Goal: Information Seeking & Learning: Find specific page/section

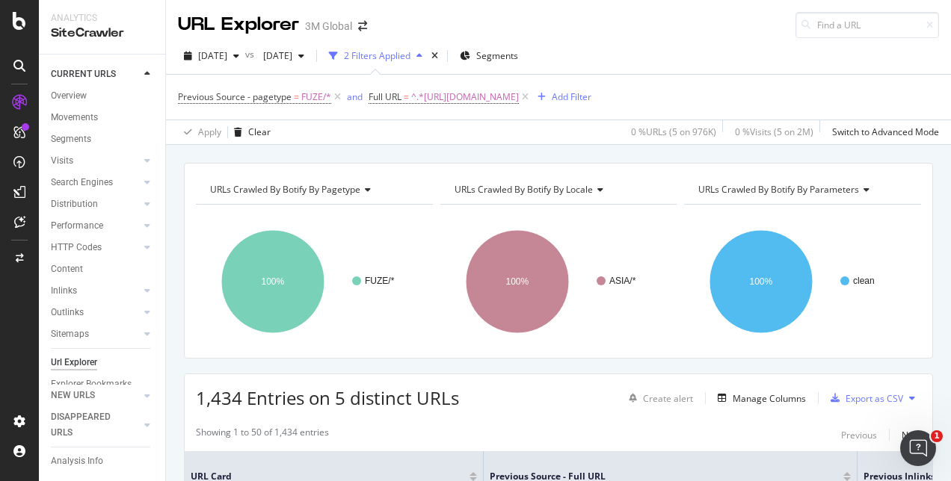
scroll to position [0, 471]
click at [519, 94] on span "^.*[URL][DOMAIN_NAME]" at bounding box center [465, 97] width 108 height 21
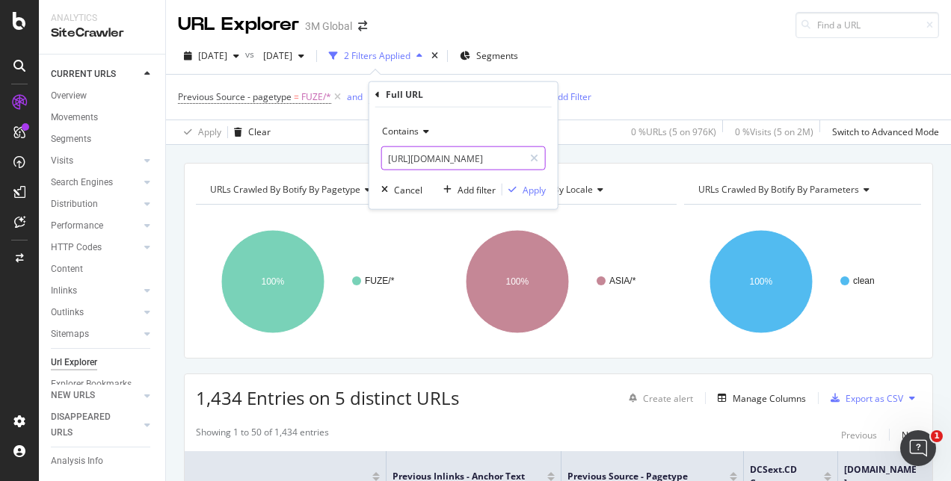
click at [502, 158] on input "[URL][DOMAIN_NAME]" at bounding box center [452, 158] width 141 height 24
click at [531, 190] on div "Apply" at bounding box center [533, 189] width 23 height 13
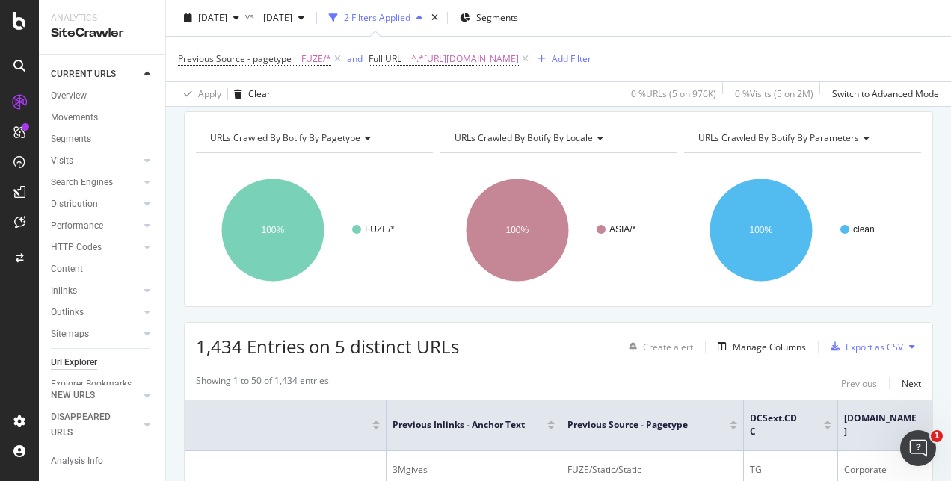
scroll to position [75, 0]
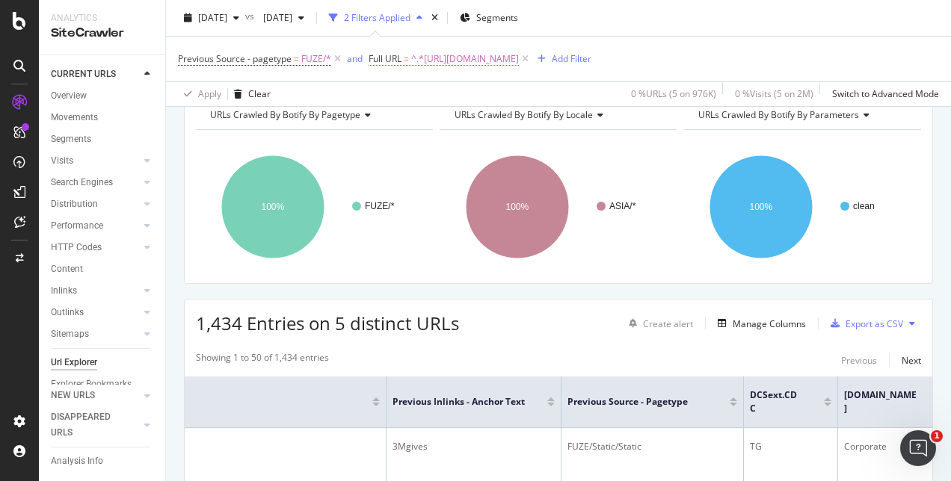
click at [519, 57] on span "^.*[URL][DOMAIN_NAME]" at bounding box center [465, 59] width 108 height 21
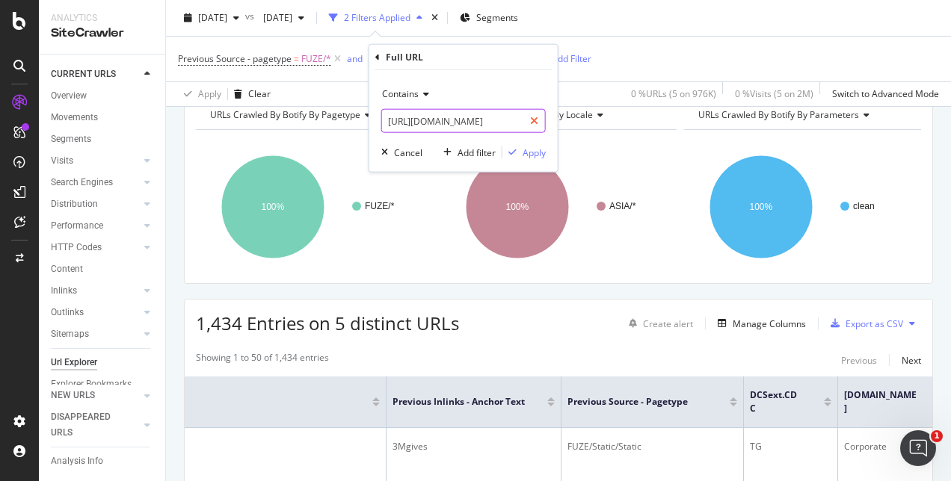
click at [534, 123] on icon at bounding box center [534, 121] width 8 height 10
click at [444, 120] on input "text" at bounding box center [463, 121] width 163 height 24
paste input "[URL][DOMAIN_NAME]"
type input "[URL][DOMAIN_NAME]"
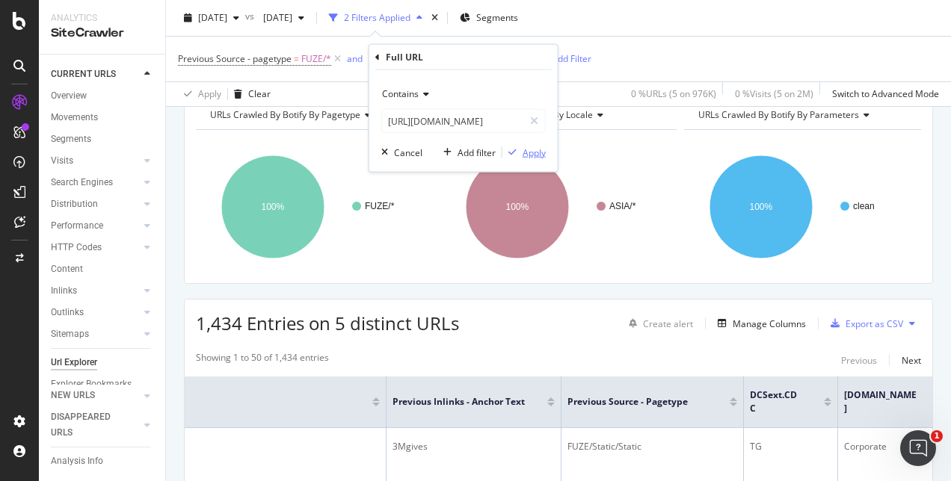
click at [539, 155] on div "Apply" at bounding box center [533, 152] width 23 height 13
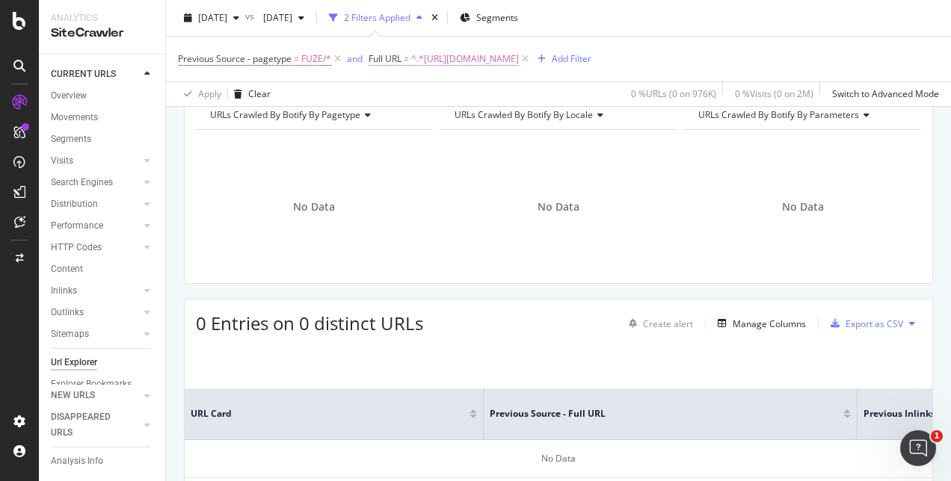
click at [519, 59] on span "^.*[URL][DOMAIN_NAME]" at bounding box center [465, 59] width 108 height 21
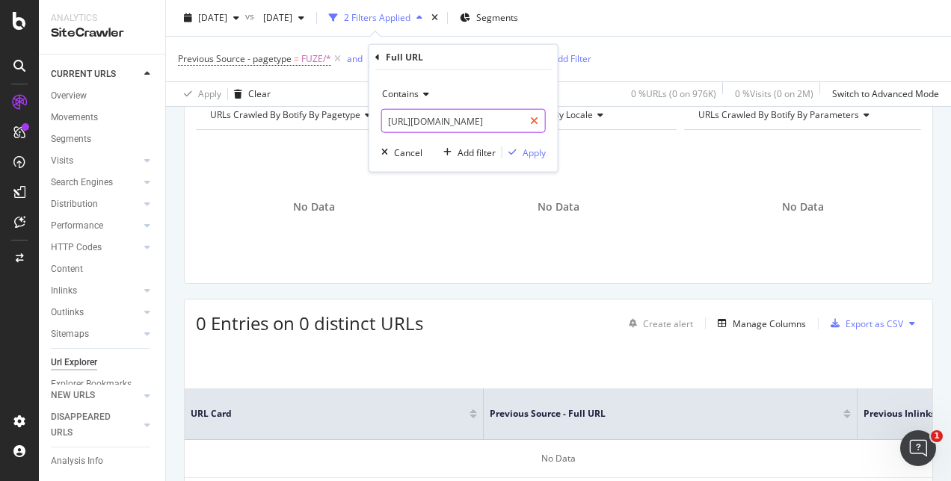
click at [532, 123] on icon at bounding box center [534, 121] width 8 height 10
click at [498, 121] on input "text" at bounding box center [463, 121] width 163 height 24
paste input "[URL][DOMAIN_NAME]"
type input "[URL][DOMAIN_NAME]"
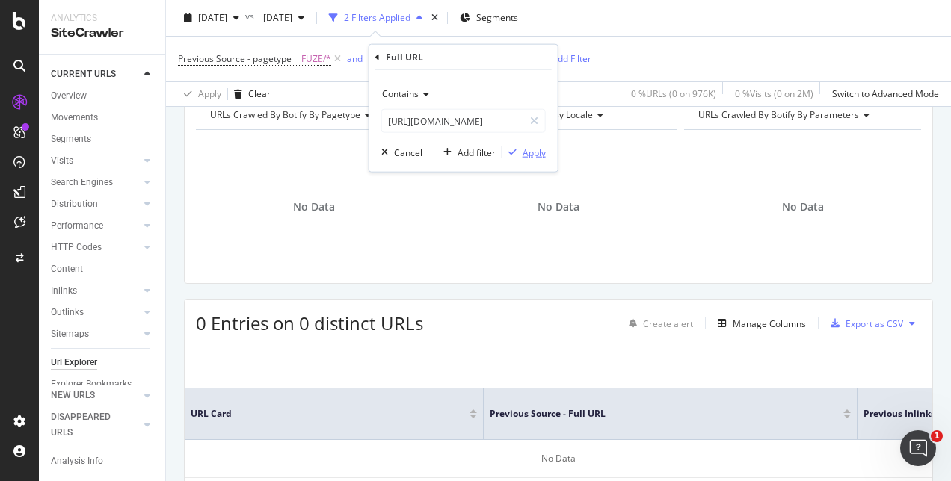
scroll to position [0, 0]
click at [533, 146] on div "Apply" at bounding box center [533, 152] width 23 height 13
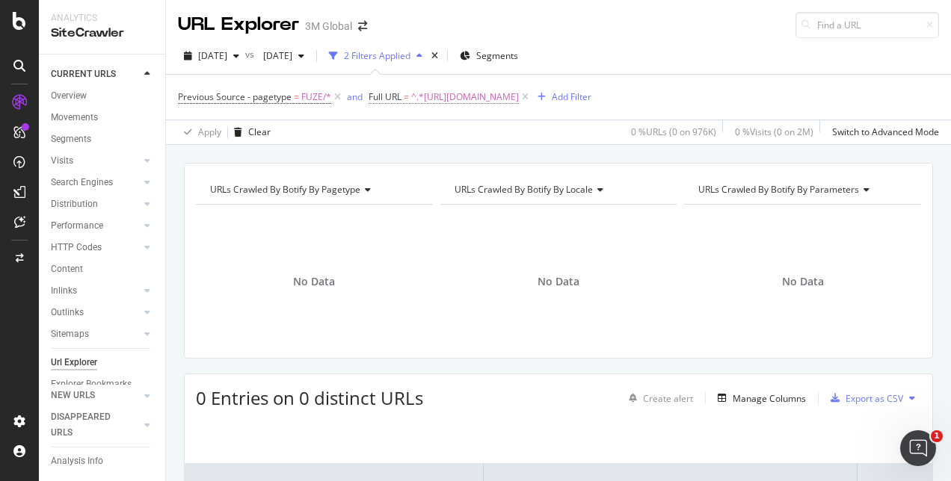
click at [499, 94] on span "^.*[URL][DOMAIN_NAME]" at bounding box center [465, 97] width 108 height 21
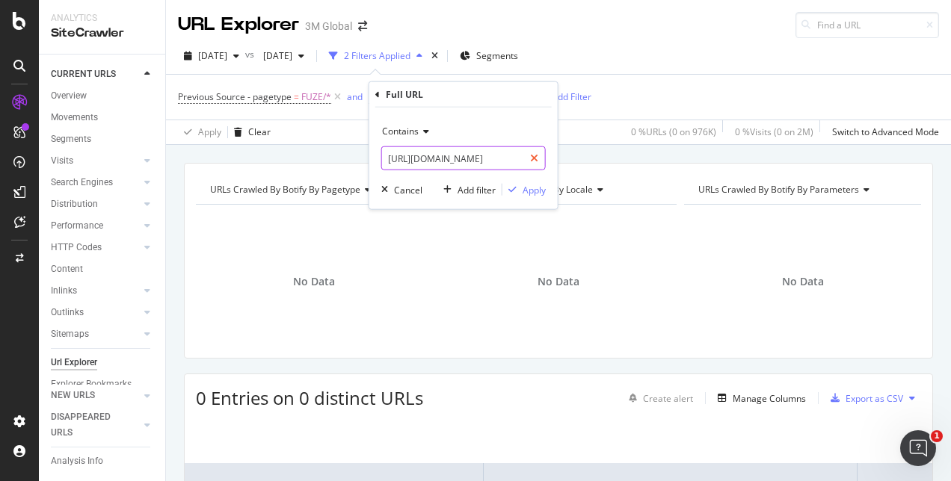
click at [535, 161] on icon at bounding box center [534, 158] width 8 height 10
click at [484, 157] on input "text" at bounding box center [463, 158] width 163 height 24
paste input "**********"
type input "**********"
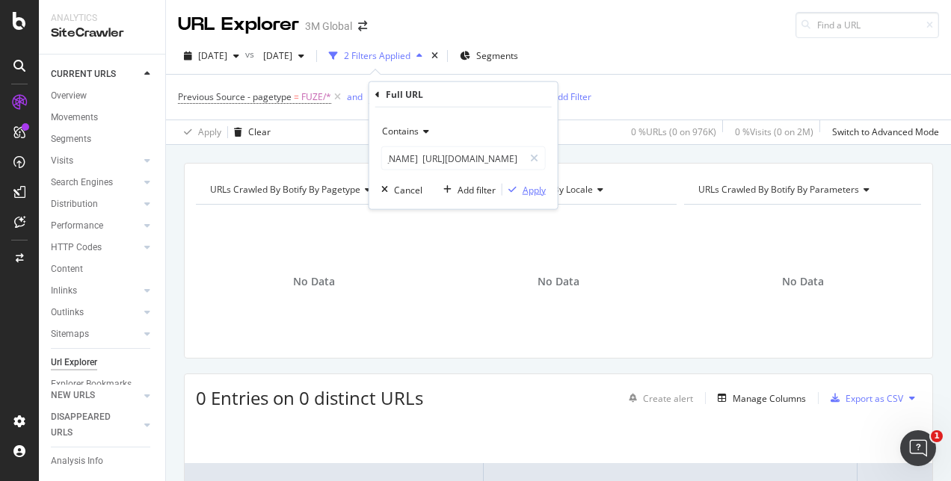
scroll to position [0, 0]
click at [534, 191] on div "Apply" at bounding box center [533, 189] width 23 height 13
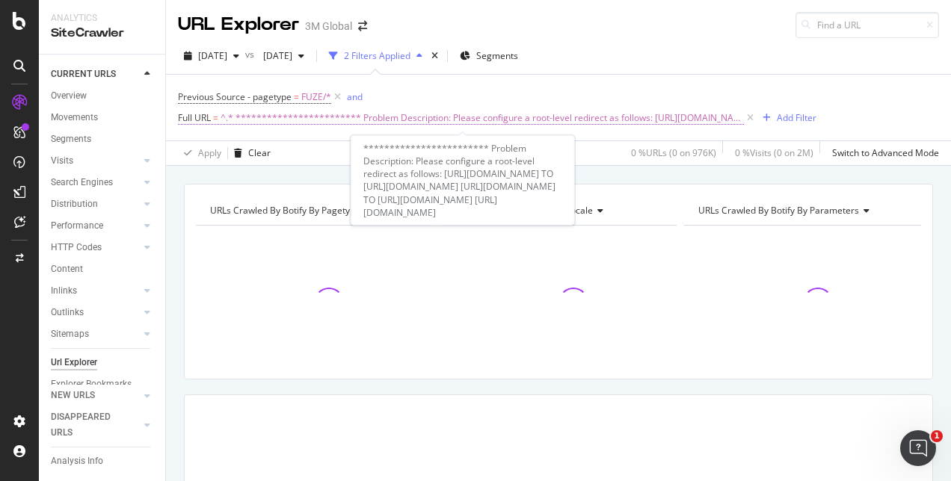
click at [620, 117] on span "**********" at bounding box center [481, 118] width 523 height 21
click at [593, 117] on span "**********" at bounding box center [481, 118] width 523 height 21
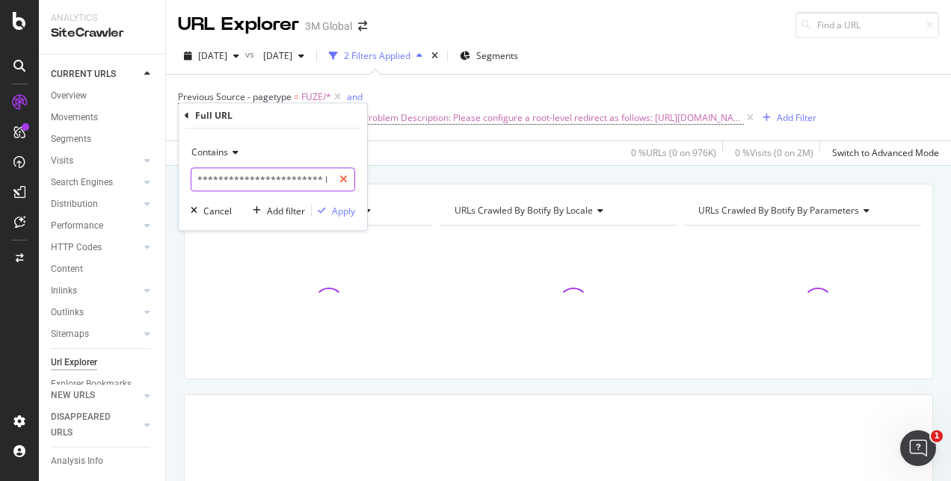
click at [345, 179] on icon at bounding box center [343, 179] width 8 height 10
click at [288, 184] on input "text" at bounding box center [272, 179] width 163 height 24
paste input "**********"
type input "**********"
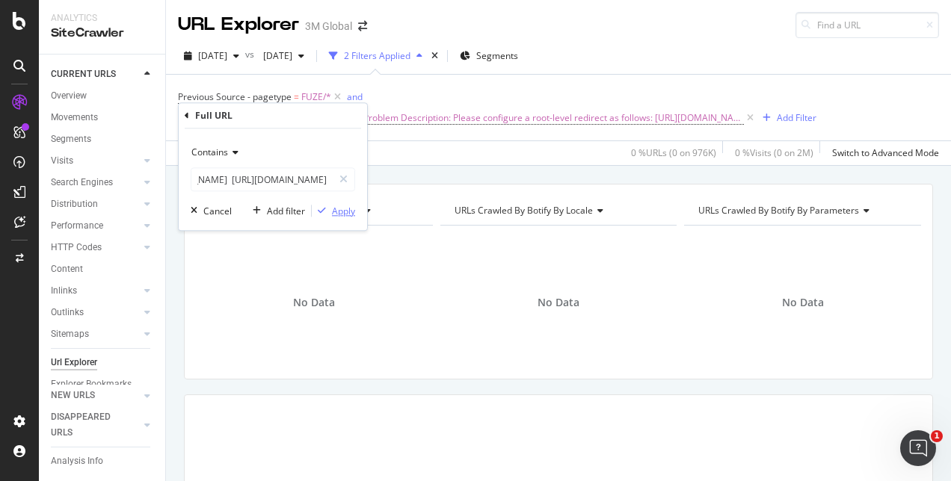
click at [339, 214] on div "Apply" at bounding box center [343, 211] width 23 height 13
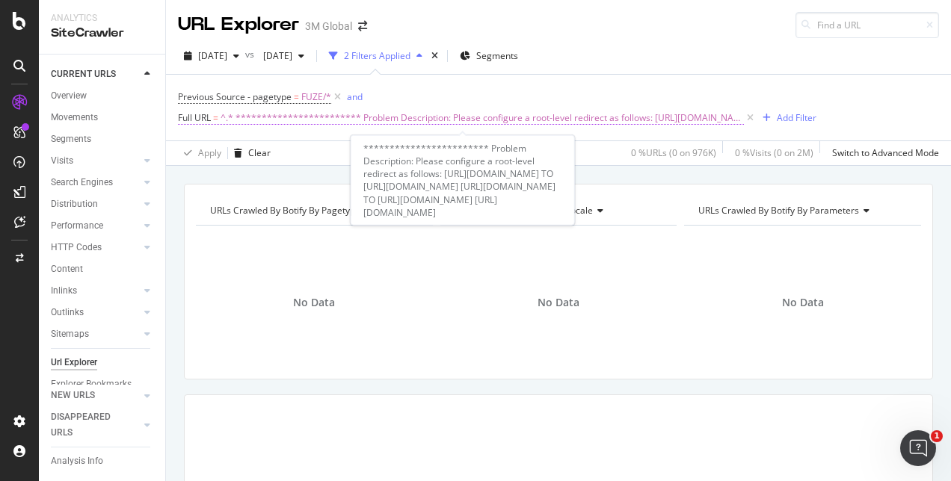
click at [472, 120] on span "**********" at bounding box center [481, 118] width 523 height 21
click at [581, 115] on span "**********" at bounding box center [481, 118] width 523 height 21
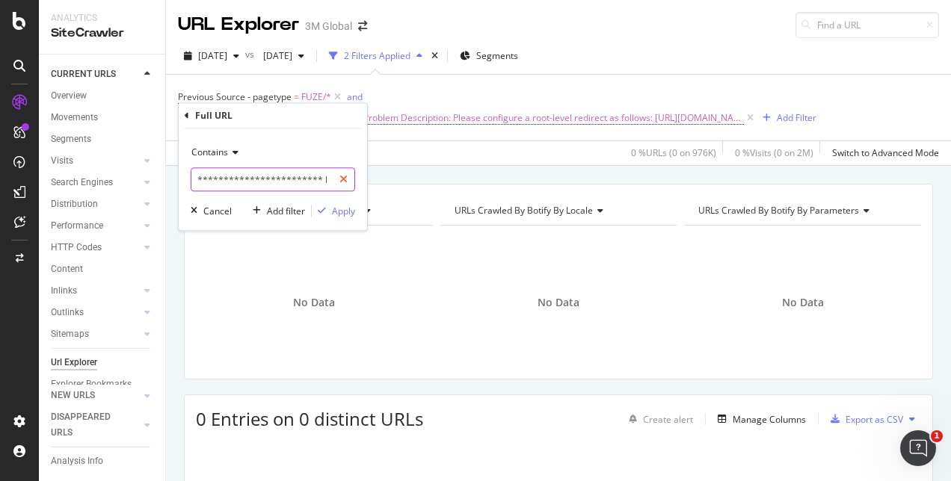
click at [348, 178] on icon at bounding box center [343, 179] width 8 height 10
click at [310, 179] on input "text" at bounding box center [272, 179] width 163 height 24
paste input "[URL][DOMAIN_NAME]"
type input "[URL][DOMAIN_NAME]"
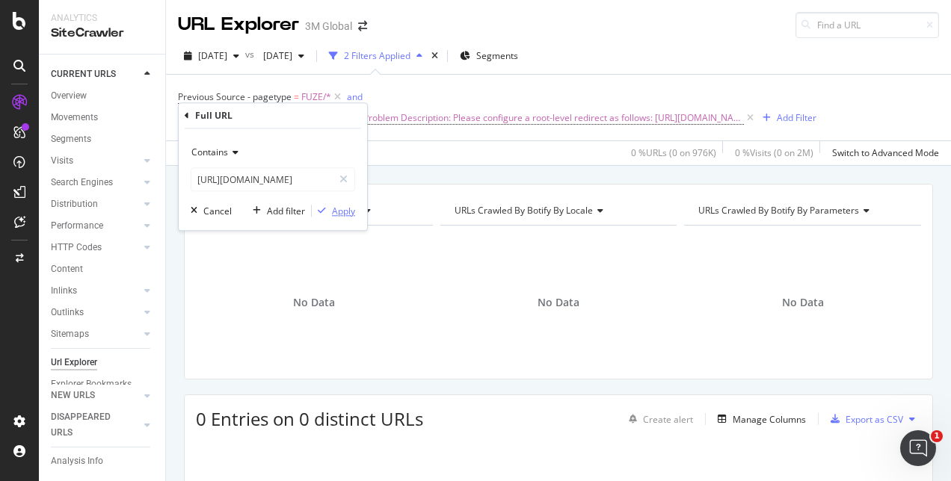
scroll to position [0, 0]
click at [348, 205] on div "Apply" at bounding box center [343, 211] width 23 height 13
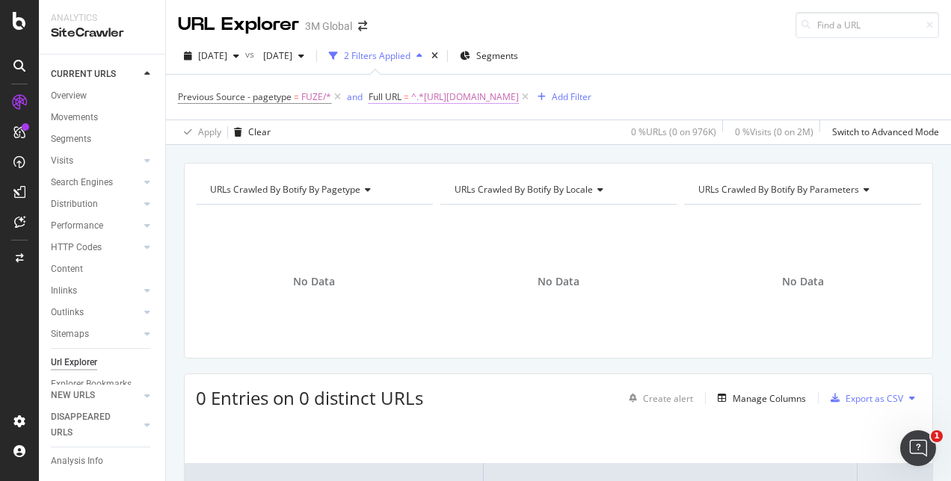
click at [519, 93] on span "^.*[URL][DOMAIN_NAME]" at bounding box center [465, 97] width 108 height 21
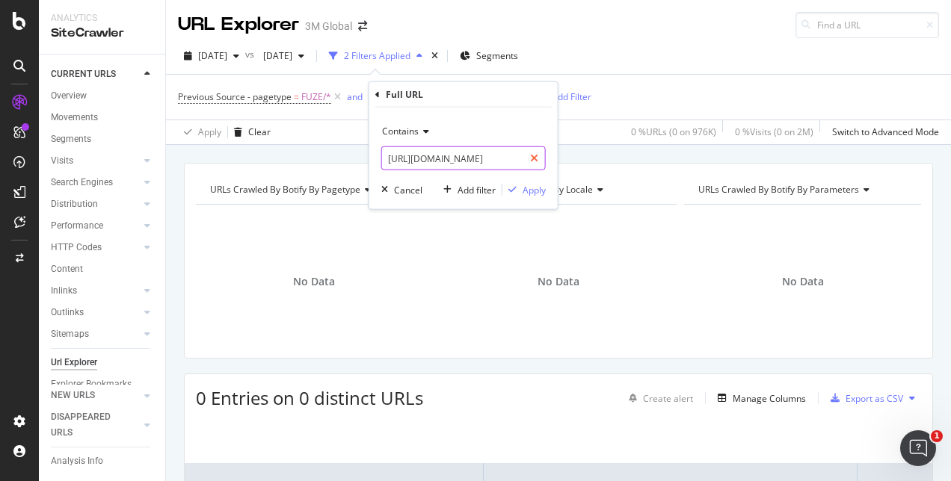
click at [536, 160] on icon at bounding box center [534, 158] width 8 height 10
click at [511, 157] on input "text" at bounding box center [463, 158] width 163 height 24
paste input "[URL][DOMAIN_NAME]"
type input "[URL][DOMAIN_NAME]"
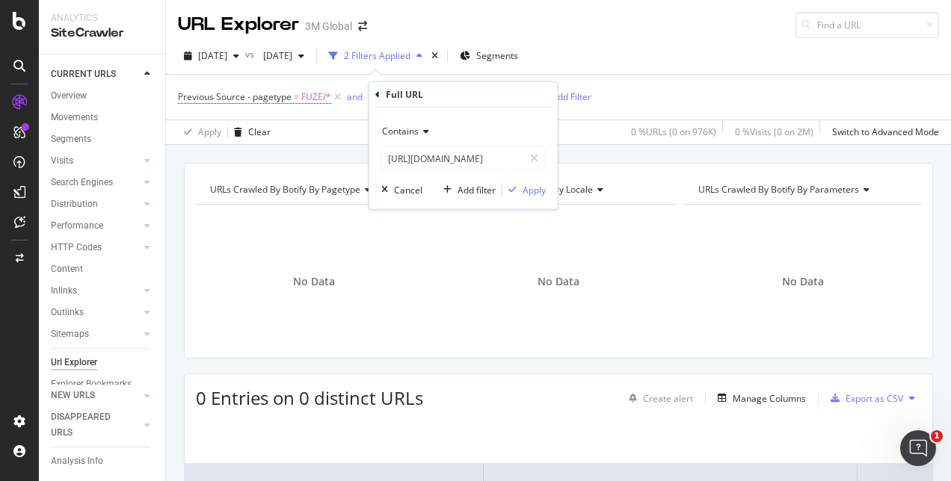
drag, startPoint x: 537, startPoint y: 157, endPoint x: 786, endPoint y: 167, distance: 249.8
click at [540, 157] on div at bounding box center [534, 158] width 22 height 24
click at [439, 151] on input "text" at bounding box center [463, 158] width 163 height 24
paste input "[URL][DOMAIN_NAME]"
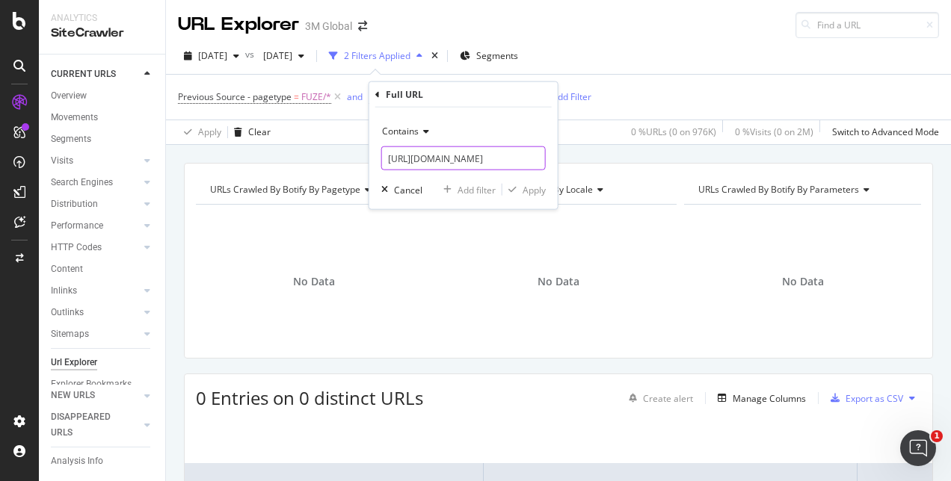
scroll to position [0, 57]
type input "[URL][DOMAIN_NAME]"
click at [537, 179] on div "Contains [URL][DOMAIN_NAME] Cancel Add filter Apply" at bounding box center [463, 159] width 188 height 102
click at [541, 191] on div "Apply" at bounding box center [533, 189] width 23 height 13
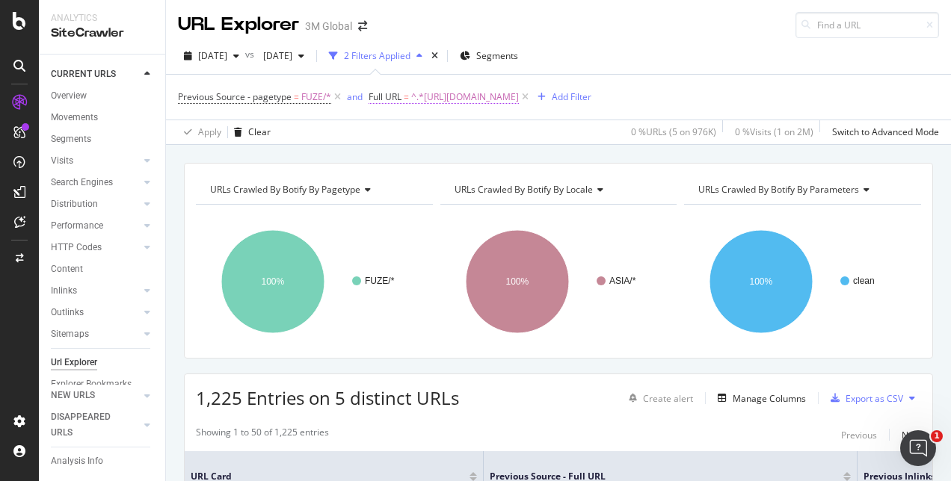
click at [519, 95] on span "^.*[URL][DOMAIN_NAME]" at bounding box center [465, 97] width 108 height 21
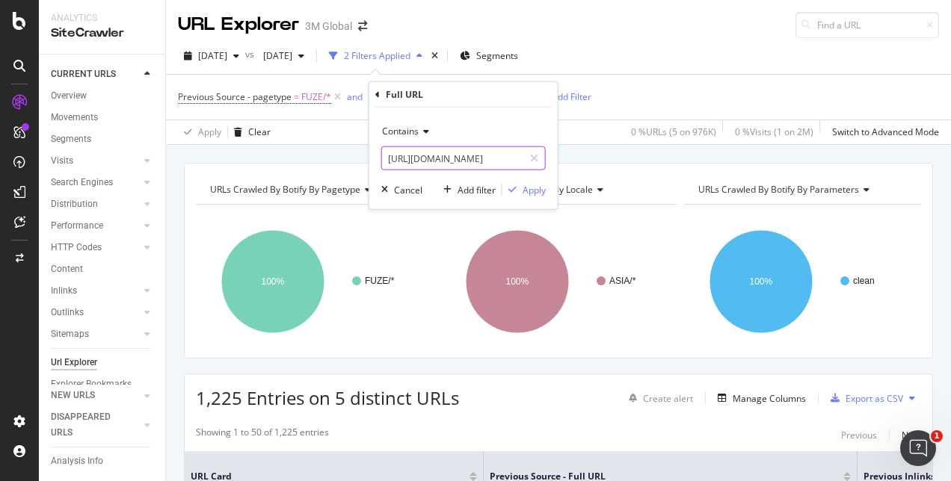
drag, startPoint x: 532, startPoint y: 156, endPoint x: 519, endPoint y: 158, distance: 12.9
click at [533, 157] on icon at bounding box center [534, 158] width 8 height 10
click at [499, 160] on input "text" at bounding box center [463, 158] width 163 height 24
paste input "[URL][DOMAIN_NAME]"
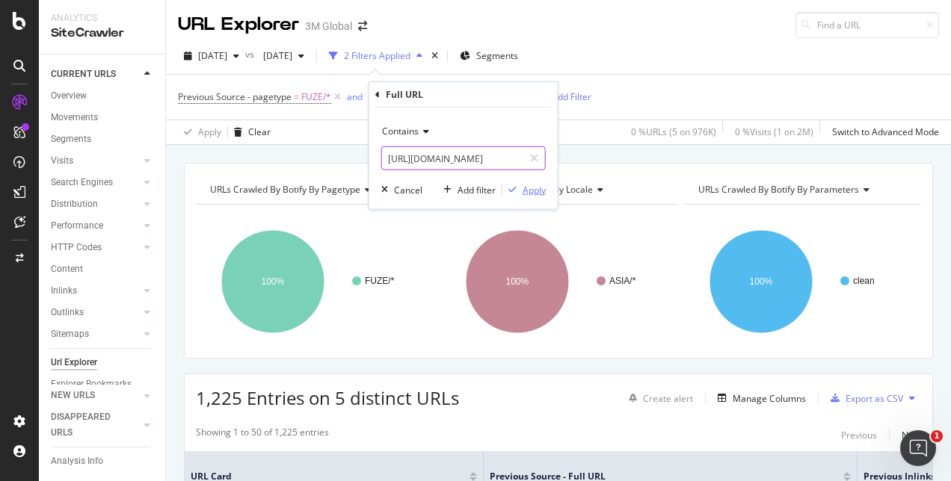
type input "[URL][DOMAIN_NAME]"
click at [538, 193] on div "Apply" at bounding box center [533, 189] width 23 height 13
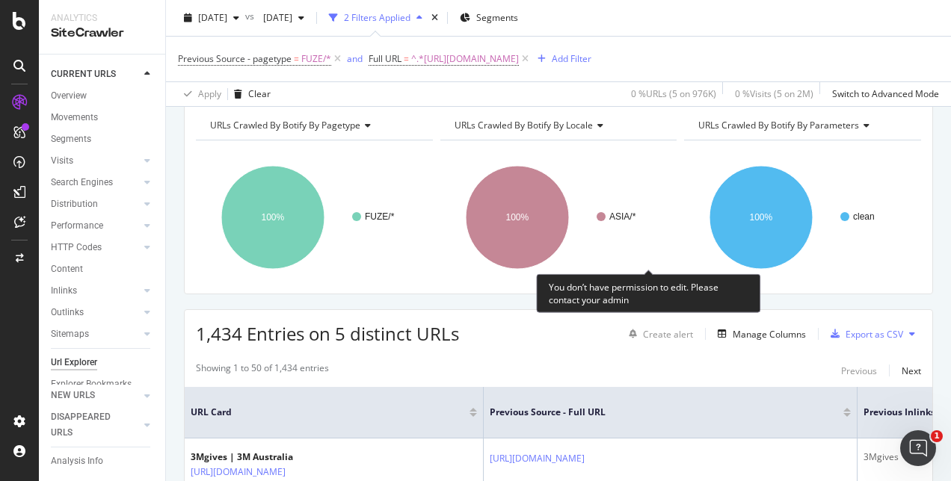
scroll to position [149, 0]
